Goal: Task Accomplishment & Management: Manage account settings

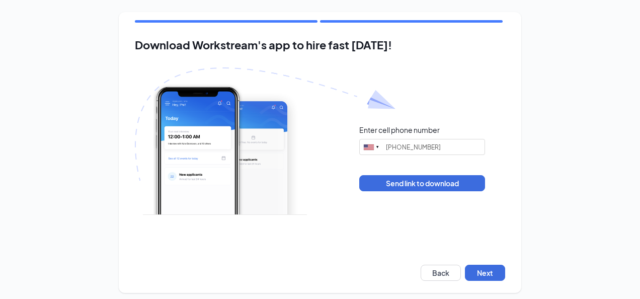
type input "[PHONE_NUMBER]"
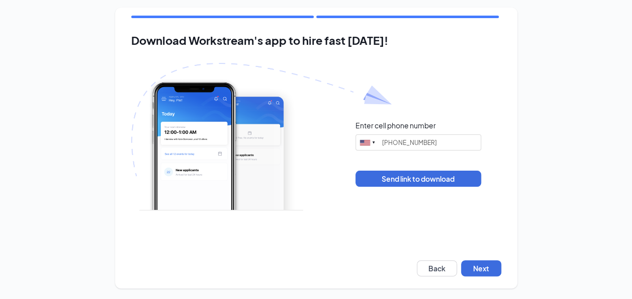
scroll to position [6, 0]
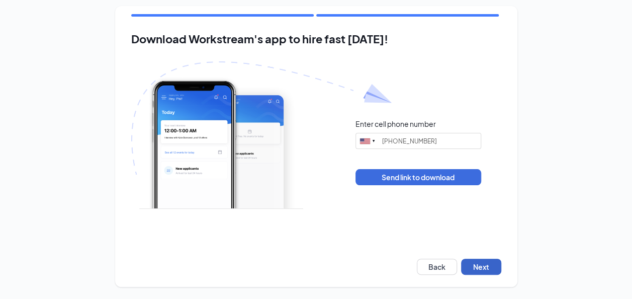
click at [495, 267] on button "Next" at bounding box center [481, 266] width 40 height 16
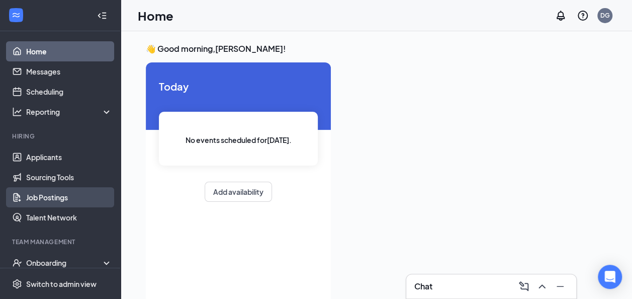
click at [57, 195] on link "Job Postings" at bounding box center [69, 197] width 86 height 20
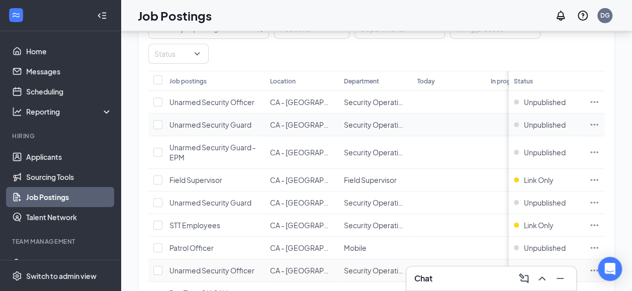
scroll to position [97, 0]
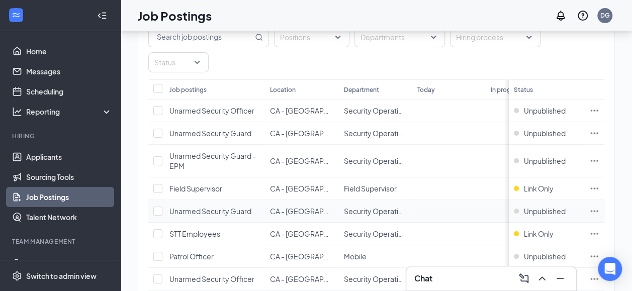
click at [599, 206] on icon "Ellipses" at bounding box center [594, 211] width 10 height 10
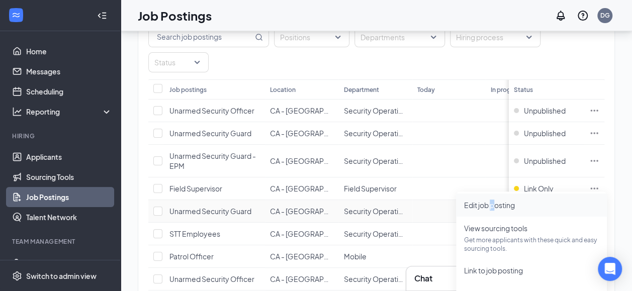
click at [495, 209] on li "Edit job posting" at bounding box center [531, 205] width 151 height 23
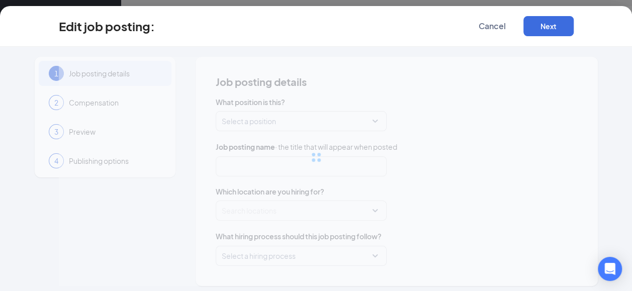
type input "Unarmed Security Guard"
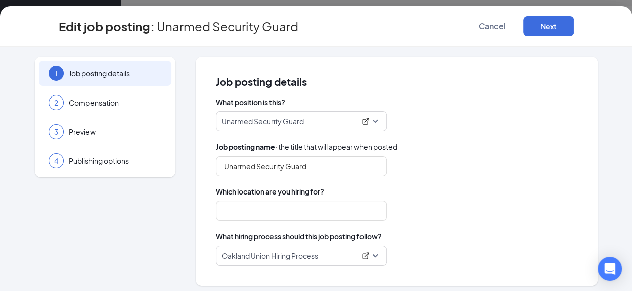
type input "CA - [GEOGRAPHIC_DATA]"
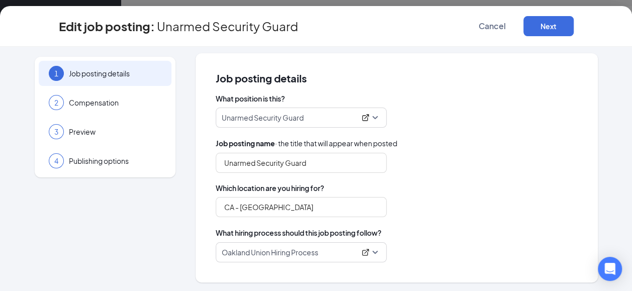
scroll to position [5, 0]
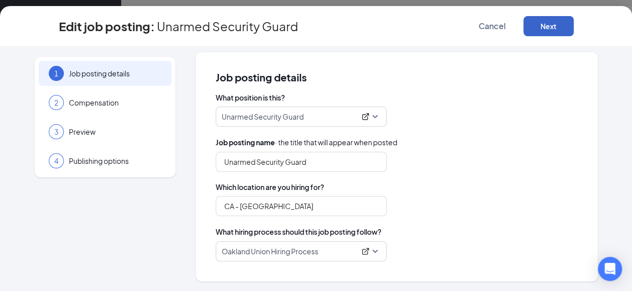
click at [561, 23] on button "Next" at bounding box center [548, 26] width 50 height 20
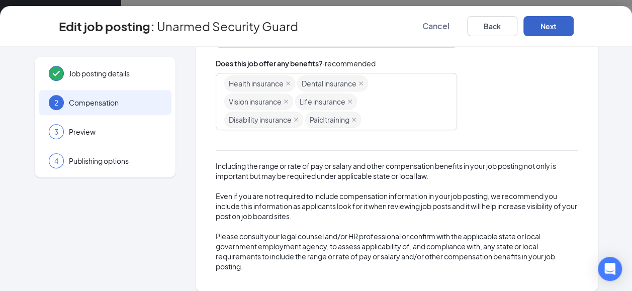
scroll to position [265, 0]
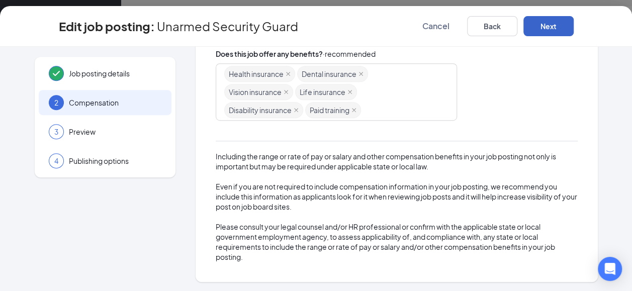
click at [569, 33] on button "Next" at bounding box center [548, 26] width 50 height 20
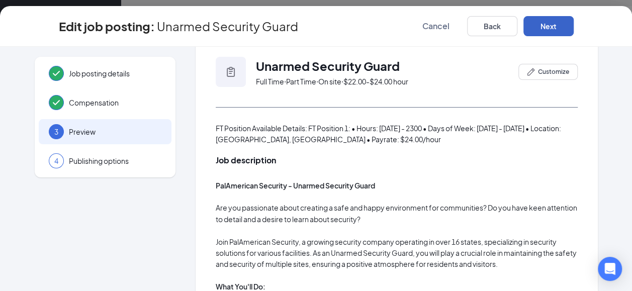
scroll to position [0, 0]
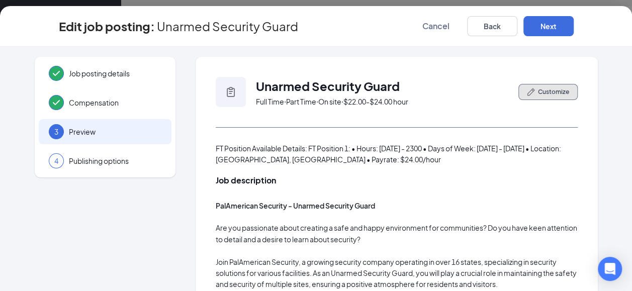
click at [561, 98] on button "Customize" at bounding box center [547, 92] width 59 height 16
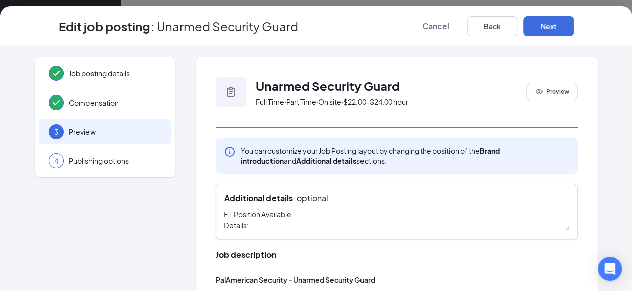
click at [227, 214] on textarea "FT Position Available Details: FT Position 1: • Hours: [DATE] - 2300 • Days of …" at bounding box center [396, 220] width 345 height 22
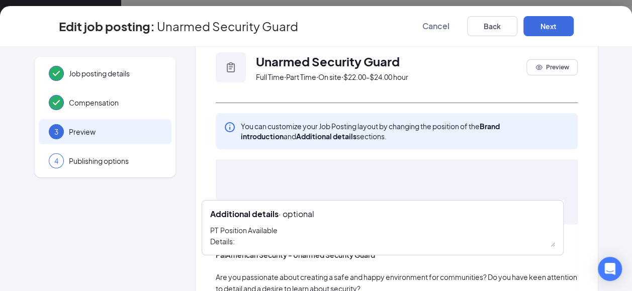
scroll to position [28, 0]
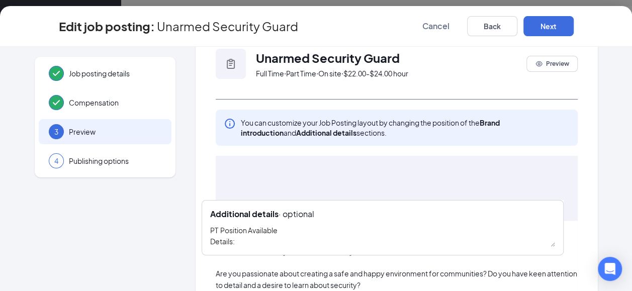
drag, startPoint x: 562, startPoint y: 231, endPoint x: 520, endPoint y: 183, distance: 64.1
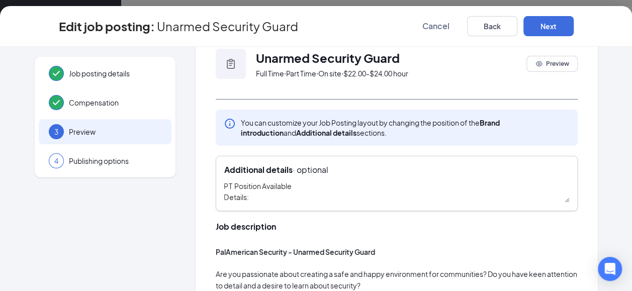
click at [562, 200] on textarea "PT Position Available Details: FT Position 1: • Hours: [DATE] - 2300 • Days of …" at bounding box center [396, 191] width 345 height 22
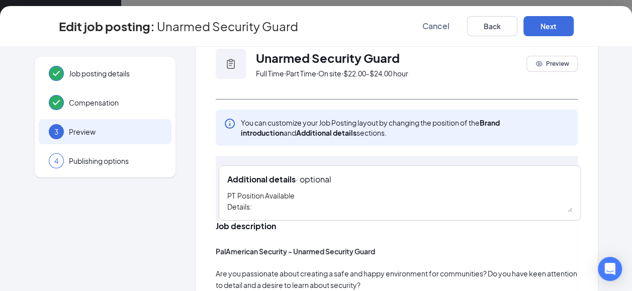
drag, startPoint x: 567, startPoint y: 210, endPoint x: 579, endPoint y: 227, distance: 20.5
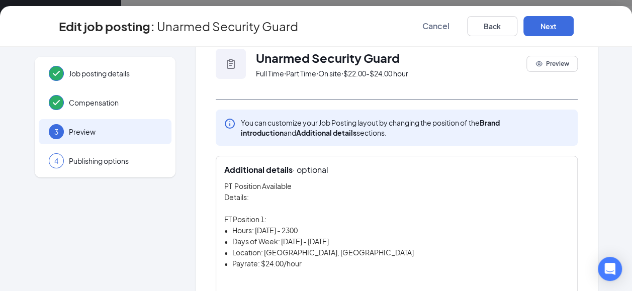
drag, startPoint x: 561, startPoint y: 199, endPoint x: 617, endPoint y: 324, distance: 137.5
click at [617, 291] on html "Home Messages Scheduling Reporting Hiring Applicants Sourcing Tools Job Posting…" at bounding box center [316, 145] width 632 height 291
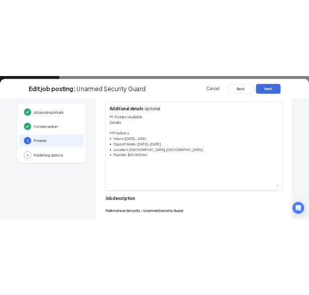
scroll to position [129, 0]
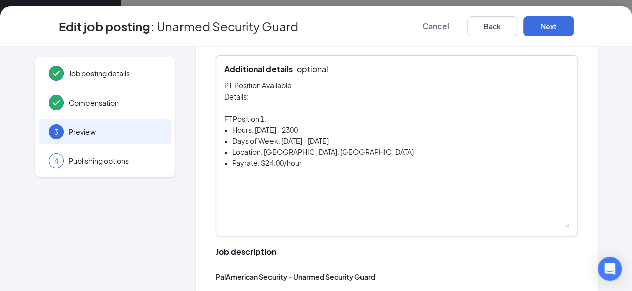
click at [225, 115] on textarea "PT Position Available Details: FT Position 1: • Hours: [DATE] - 2300 • Days of …" at bounding box center [396, 154] width 345 height 148
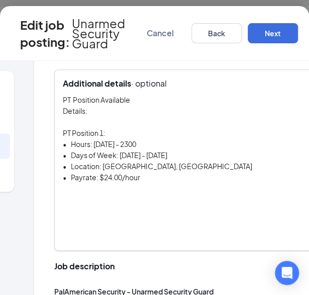
click at [148, 151] on textarea "PT Position Available Details: PT Position 1: • Hours: [DATE] - 2300 • Days of …" at bounding box center [235, 168] width 345 height 148
click at [172, 155] on textarea "PT Position Available Details: PT Position 1: • Hours: [DATE] - 2300 • Days of …" at bounding box center [235, 168] width 345 height 148
click at [139, 177] on textarea "PT Position Available Details: PT Position 1: • Hours: [DATE] - 2300 • Days of …" at bounding box center [235, 168] width 345 height 148
drag, startPoint x: 144, startPoint y: 172, endPoint x: 54, endPoint y: 132, distance: 98.6
click at [54, 132] on div "Additional details · optional PT Position Available Details: PT Position 1: • H…" at bounding box center [235, 159] width 362 height 181
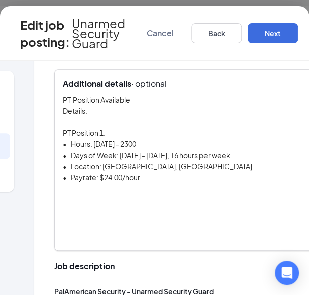
click at [64, 200] on textarea "PT Position Available Details: PT Position 1: • Hours: [DATE] - 2300 • Days of …" at bounding box center [235, 168] width 345 height 148
paste textarea "PT Position 1: • Hours: [DATE] - 2300 • Days of Week: [DATE] - [DATE], 16 hours…"
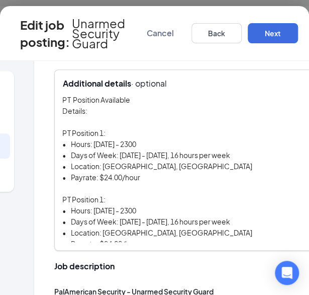
scroll to position [6, 0]
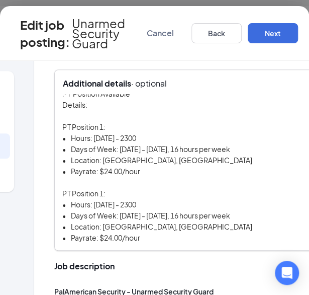
click at [99, 191] on textarea "PT Position Available Details: PT Position 1: • Hours: [DATE] - 2300 • Days of …" at bounding box center [235, 168] width 345 height 148
click at [109, 199] on textarea "PT Position Available Details: PT Position 1: • Hours: [DATE] - 2300 • Days of …" at bounding box center [235, 168] width 345 height 148
click at [142, 236] on textarea "PT Position Available Details: PT Position 1: • Hours: [DATE] - 2300 • Days of …" at bounding box center [235, 168] width 345 height 148
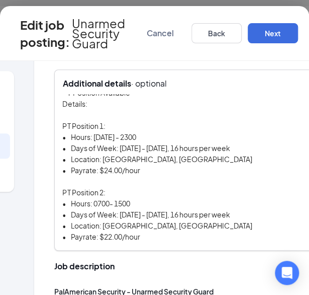
paste textarea "PT Position 1: • Hours: [DATE] - 2300 • Days of Week: [DATE] - [DATE], 16 hours…"
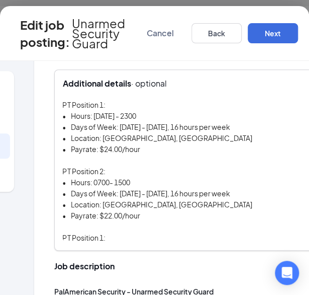
scroll to position [72, 0]
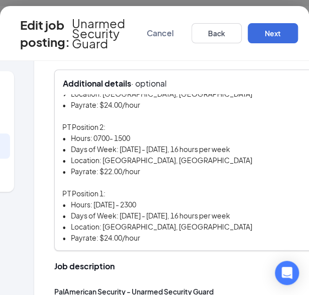
click at [102, 191] on textarea "PT Position Available Details: PT Position 1: • Hours: [DATE] - 2300 • Days of …" at bounding box center [235, 168] width 345 height 148
click at [106, 236] on textarea "PT Position Available Details: PT Position 1: • Hours: [DATE] - 2300 • Days of …" at bounding box center [235, 168] width 345 height 148
click at [174, 238] on textarea "PT Position Available Details: PT Position 1: • Hours: [DATE] - 2300 • Days of …" at bounding box center [235, 168] width 345 height 148
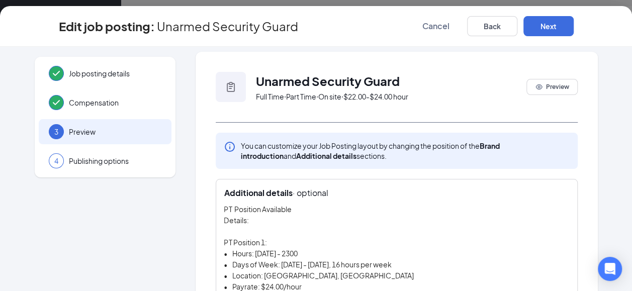
scroll to position [0, 0]
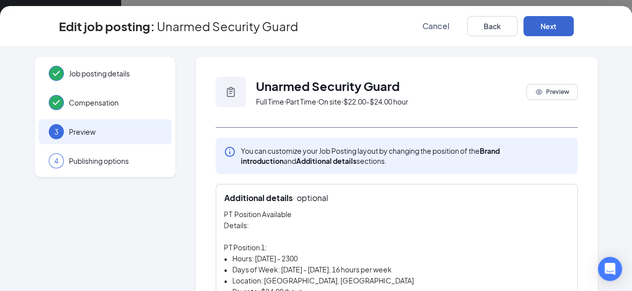
type textarea "PT Position Available Details: PT Position 1: • Hours: [DATE] - 2300 • Days of …"
click at [548, 31] on button "Next" at bounding box center [548, 26] width 50 height 20
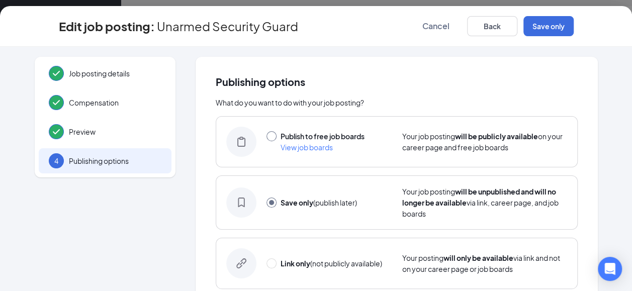
click at [266, 136] on input "radio" at bounding box center [271, 136] width 10 height 10
radio input "true"
radio input "false"
click at [553, 23] on button "Publish" at bounding box center [548, 26] width 50 height 20
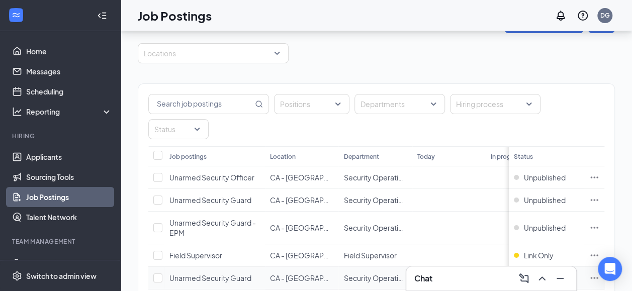
scroll to position [101, 0]
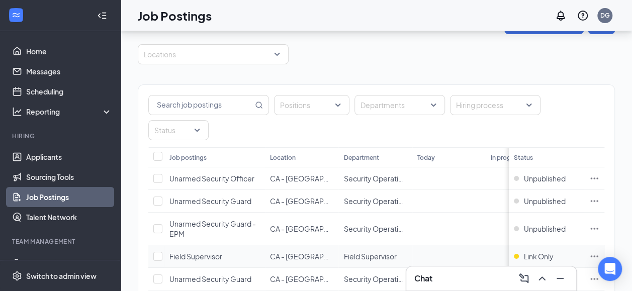
scroll to position [151, 0]
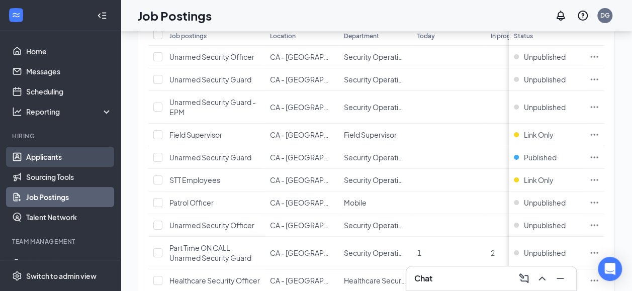
click at [71, 148] on link "Applicants" at bounding box center [69, 157] width 86 height 20
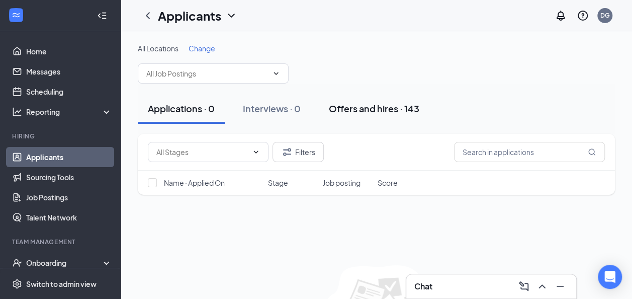
click at [348, 112] on div "Offers and hires · 143" at bounding box center [374, 108] width 90 height 13
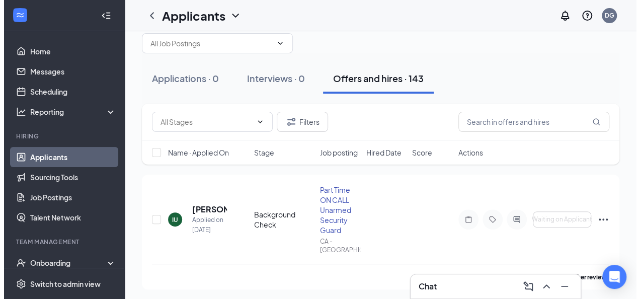
scroll to position [50, 0]
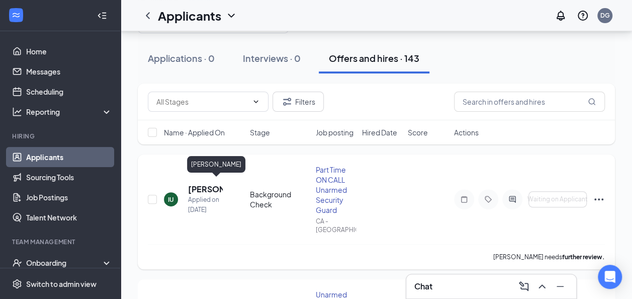
click at [189, 184] on h5 "Inam Ullah" at bounding box center [205, 189] width 35 height 11
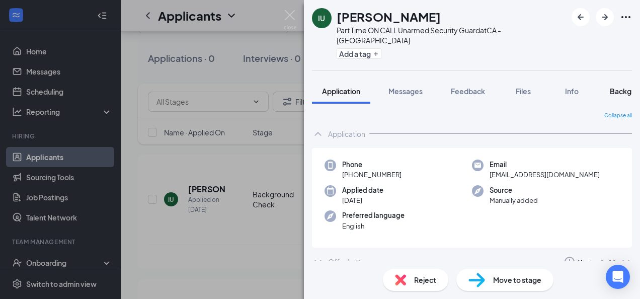
click at [608, 78] on button "Background" at bounding box center [629, 90] width 61 height 25
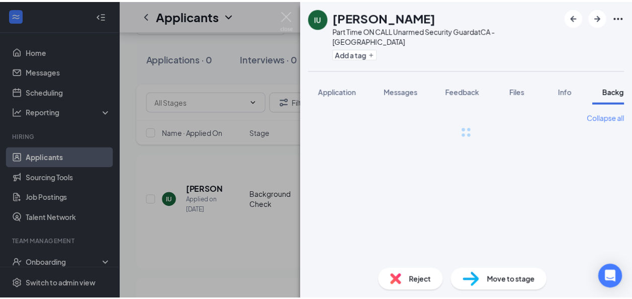
scroll to position [0, 31]
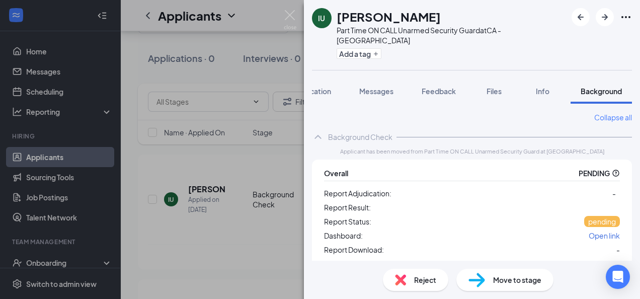
click at [485, 273] on div "Move to stage" at bounding box center [504, 279] width 97 height 22
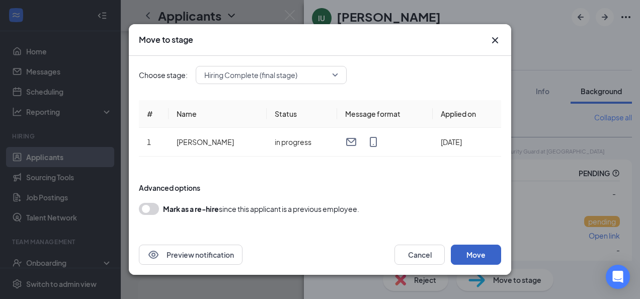
click at [469, 246] on button "Move" at bounding box center [475, 254] width 50 height 20
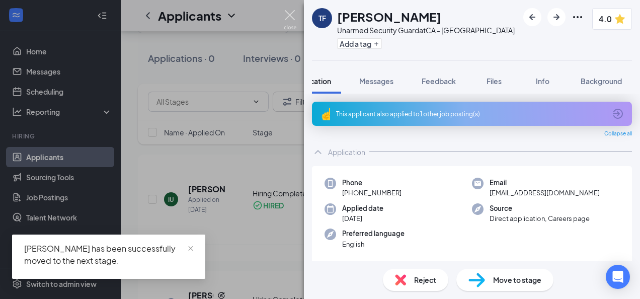
click at [294, 22] on img at bounding box center [290, 20] width 13 height 20
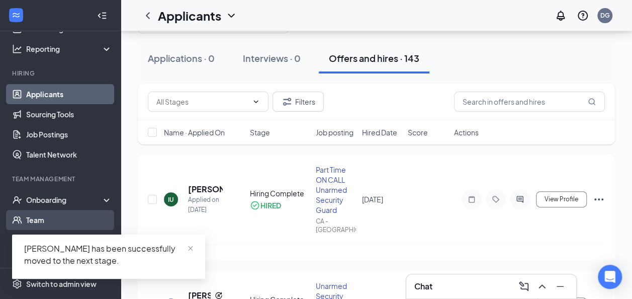
scroll to position [115, 0]
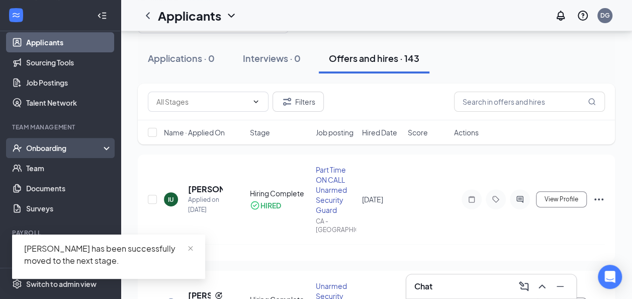
click at [82, 147] on div "Onboarding" at bounding box center [64, 148] width 77 height 10
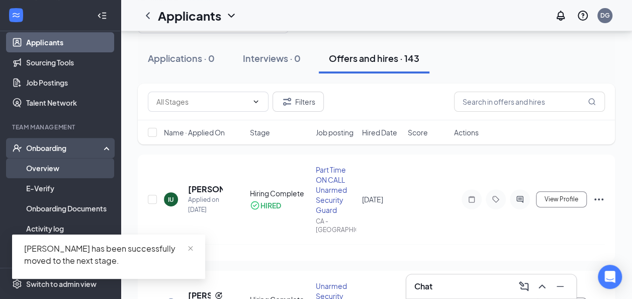
click at [77, 164] on link "Overview" at bounding box center [69, 168] width 86 height 20
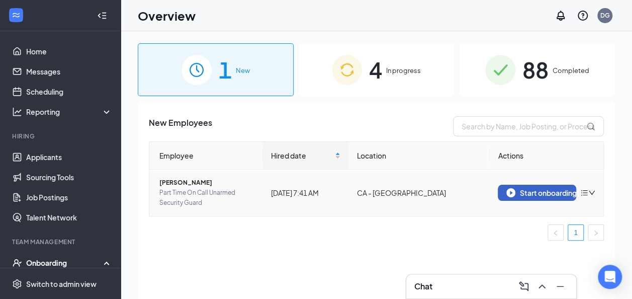
click at [541, 192] on div "Start onboarding" at bounding box center [536, 192] width 61 height 9
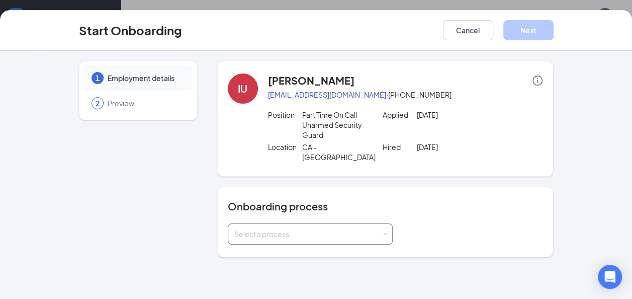
click at [329, 229] on div "Select a process" at bounding box center [307, 234] width 147 height 10
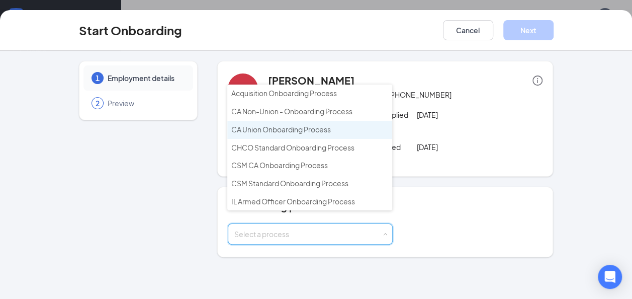
click at [277, 135] on li "CA Union Onboarding Process" at bounding box center [309, 130] width 165 height 18
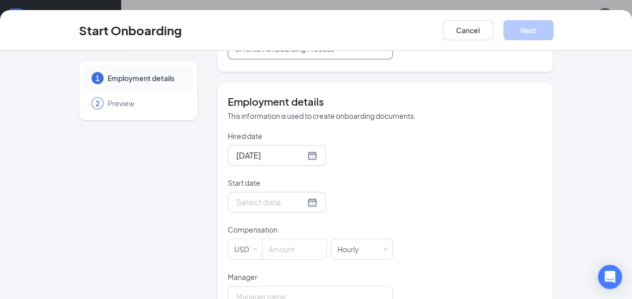
scroll to position [201, 0]
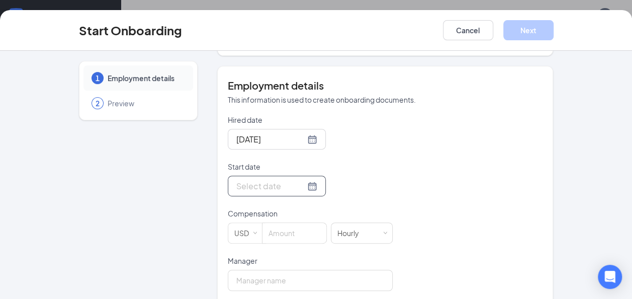
click at [302, 179] on div at bounding box center [276, 185] width 81 height 13
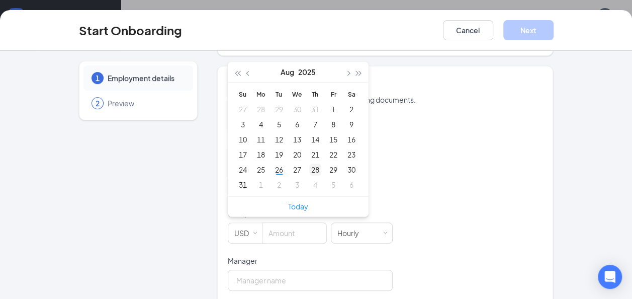
type input "Aug 28, 2025"
click at [312, 163] on div "28" at bounding box center [315, 169] width 12 height 12
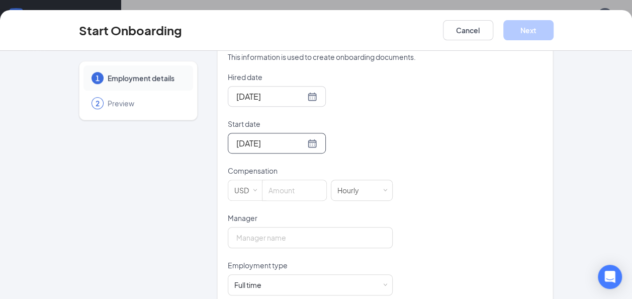
scroll to position [302, 0]
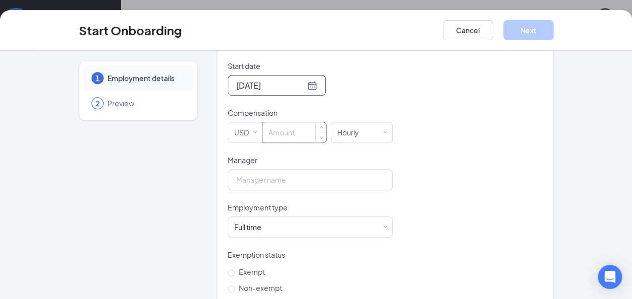
click at [287, 122] on input at bounding box center [294, 132] width 64 height 20
type input "22.95"
click at [280, 169] on input "Manager" at bounding box center [310, 179] width 165 height 21
type input "Antony Kimuyu"
click at [268, 217] on div "Full time Works 30+ hours per week and is reasonably expected to work" at bounding box center [310, 227] width 152 height 20
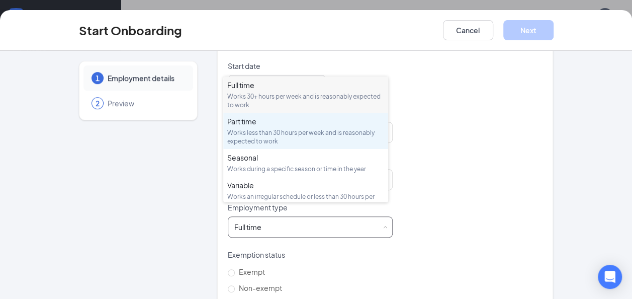
click at [260, 129] on div "Works less than 30 hours per week and is reasonably expected to work" at bounding box center [305, 136] width 157 height 17
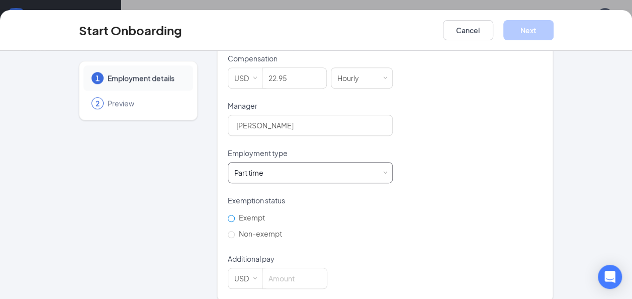
scroll to position [356, 0]
click at [228, 225] on label "Non-exempt" at bounding box center [257, 233] width 58 height 16
click at [228, 230] on input "Non-exempt" at bounding box center [231, 233] width 7 height 7
radio input "true"
click at [288, 270] on input at bounding box center [294, 277] width 64 height 20
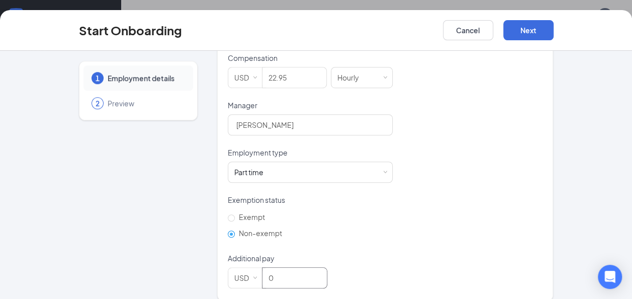
type input "0"
click at [400, 212] on div "Hired date Aug 26, 2025 Start date Aug 28, 2025 Aug 2025 Su Mo Tu We Th Fr Sa 2…" at bounding box center [385, 123] width 315 height 329
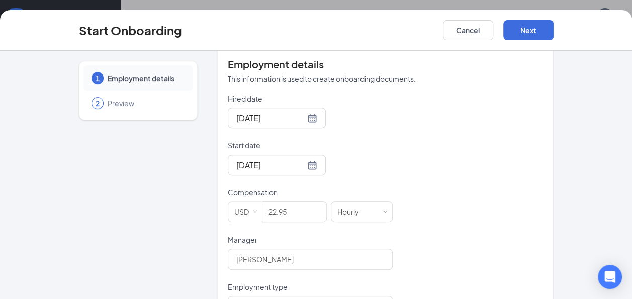
scroll to position [206, 0]
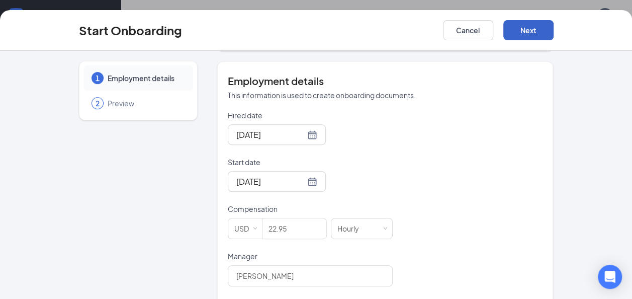
click at [530, 32] on button "Next" at bounding box center [528, 30] width 50 height 20
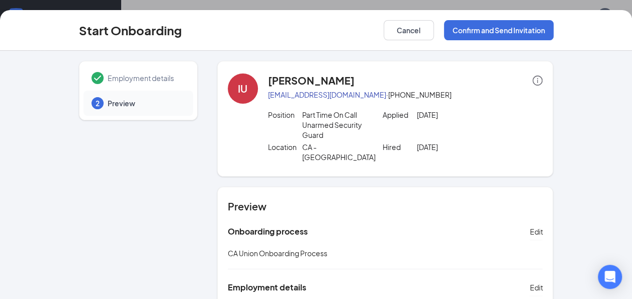
scroll to position [0, 0]
click at [501, 24] on button "Confirm and Send Invitation" at bounding box center [499, 30] width 110 height 20
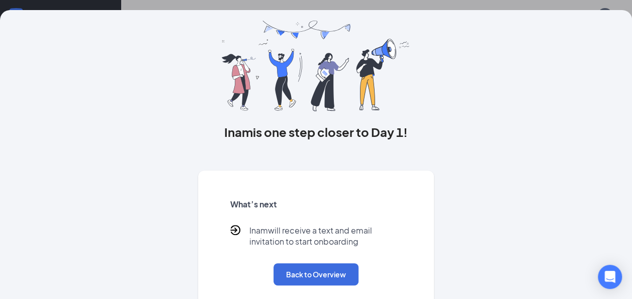
scroll to position [43, 0]
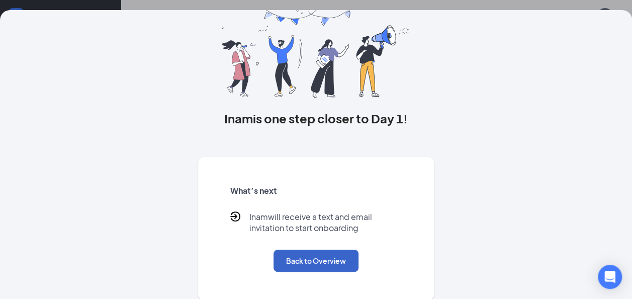
click at [318, 259] on button "Back to Overview" at bounding box center [315, 260] width 85 height 22
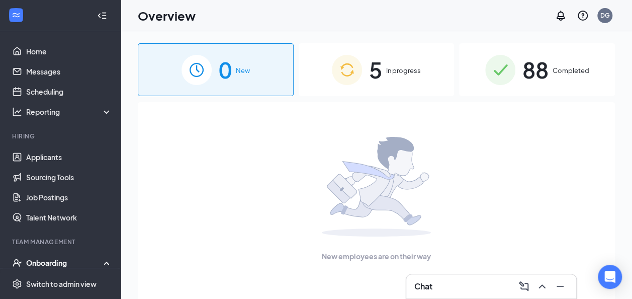
click at [404, 77] on div "5 In progress" at bounding box center [377, 69] width 156 height 53
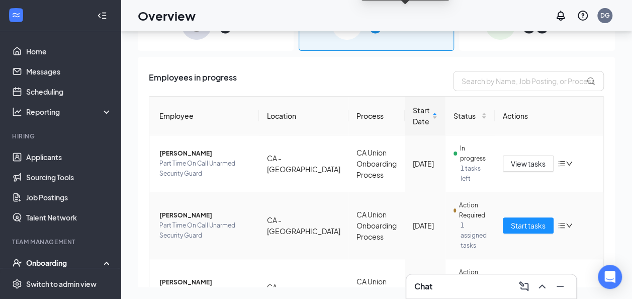
scroll to position [192, 0]
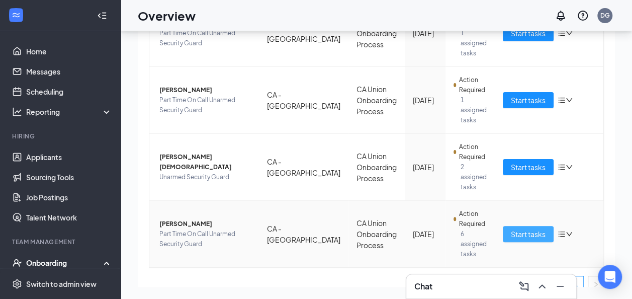
click at [511, 228] on span "Start tasks" at bounding box center [528, 233] width 35 height 11
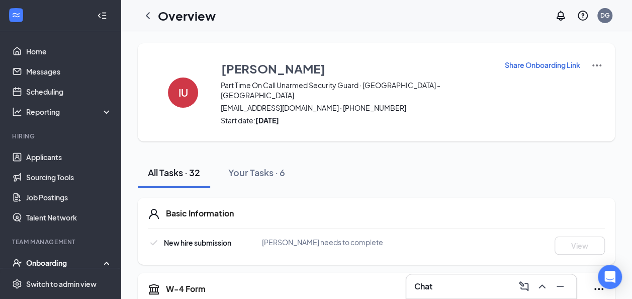
click at [532, 64] on p "Share Onboarding Link" at bounding box center [542, 65] width 75 height 10
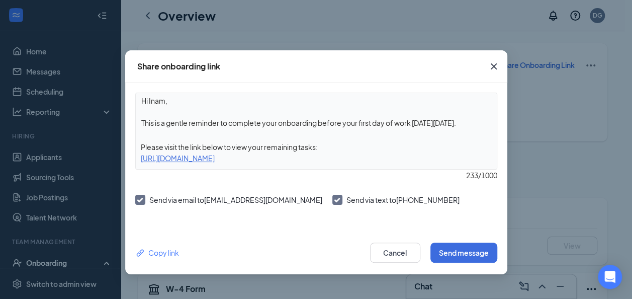
click at [471, 124] on textarea "Hi Inam, This is a gentle reminder to complete your onboarding before your firs…" at bounding box center [316, 111] width 361 height 37
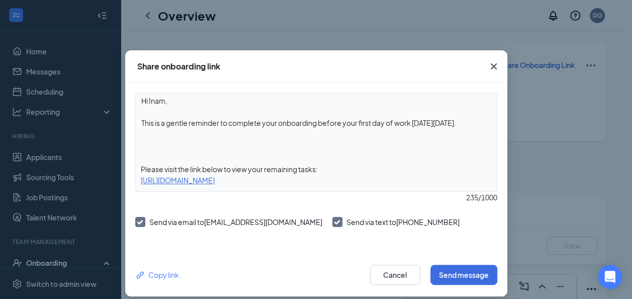
paste textarea "There are documents that require your signature and that will also need to be u…"
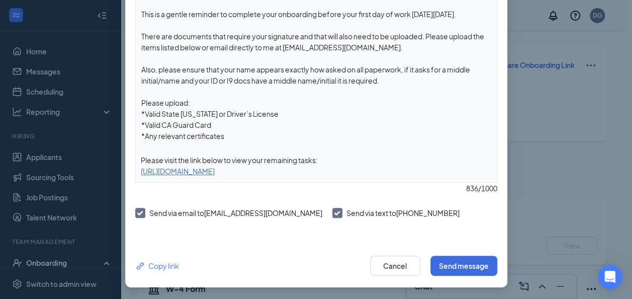
scroll to position [109, 0]
type textarea "Hi Inam, This is a gentle reminder to complete your onboarding before your firs…"
click at [449, 268] on button "Send message" at bounding box center [463, 265] width 67 height 20
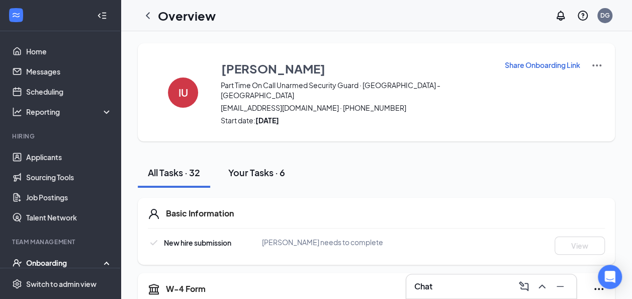
click at [264, 166] on div "Your Tasks · 6" at bounding box center [256, 172] width 57 height 13
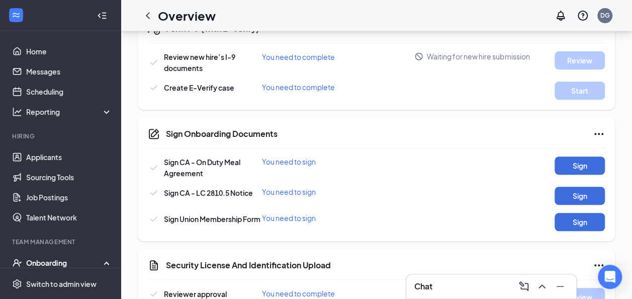
scroll to position [207, 0]
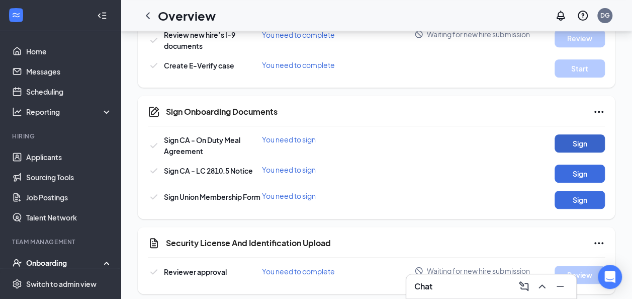
click at [575, 134] on button "Sign" at bounding box center [580, 143] width 50 height 18
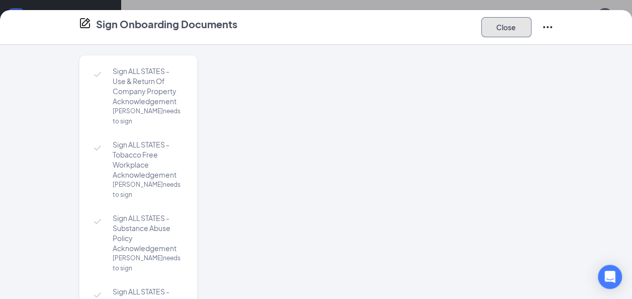
click at [510, 33] on button "Close" at bounding box center [506, 27] width 50 height 20
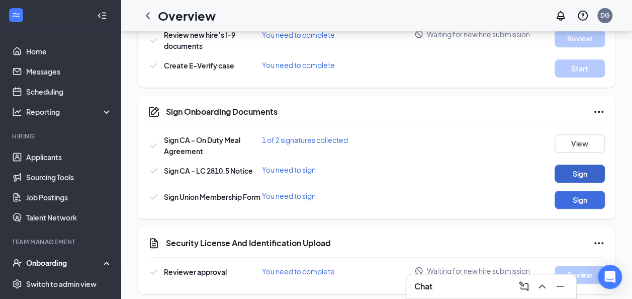
click at [573, 164] on button "Sign" at bounding box center [580, 173] width 50 height 18
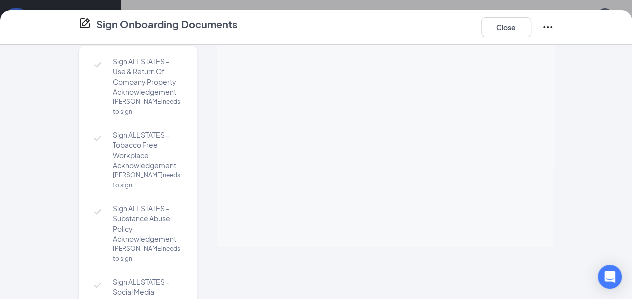
scroll to position [0, 0]
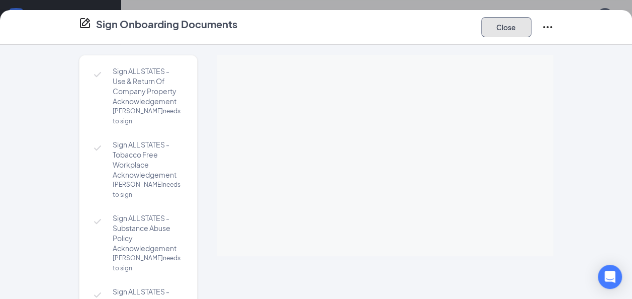
click at [503, 24] on button "Close" at bounding box center [506, 27] width 50 height 20
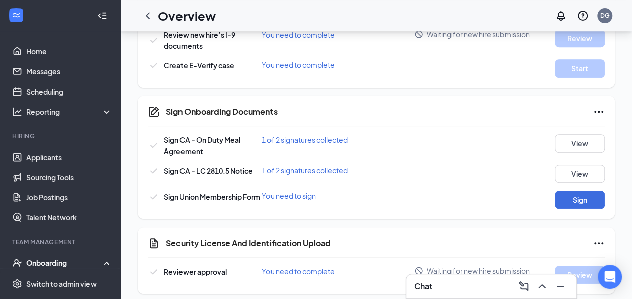
click at [583, 202] on div "Sign Onboarding Documents Sign CA - On Duty Meal Agreement 1 of 2 signatures co…" at bounding box center [376, 157] width 477 height 123
click at [582, 192] on button "Sign" at bounding box center [580, 200] width 50 height 18
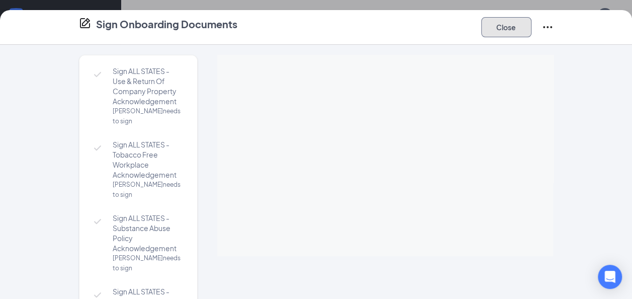
click at [525, 33] on button "Close" at bounding box center [506, 27] width 50 height 20
